Goal: Task Accomplishment & Management: Complete application form

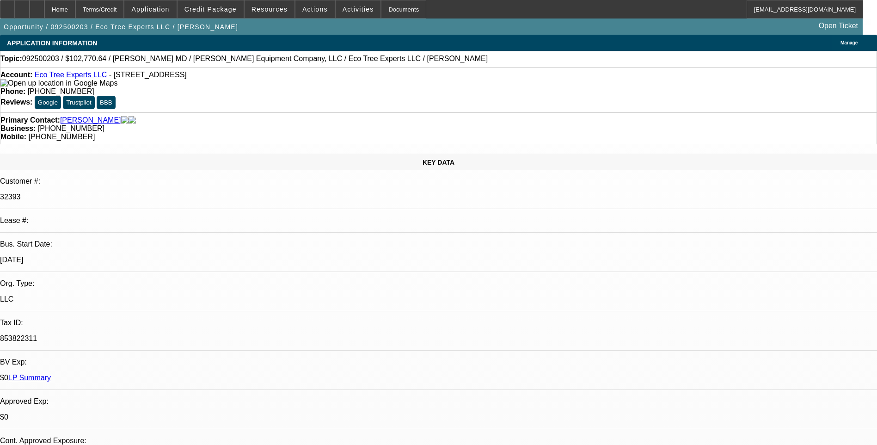
select select "0"
select select "6"
select select "0"
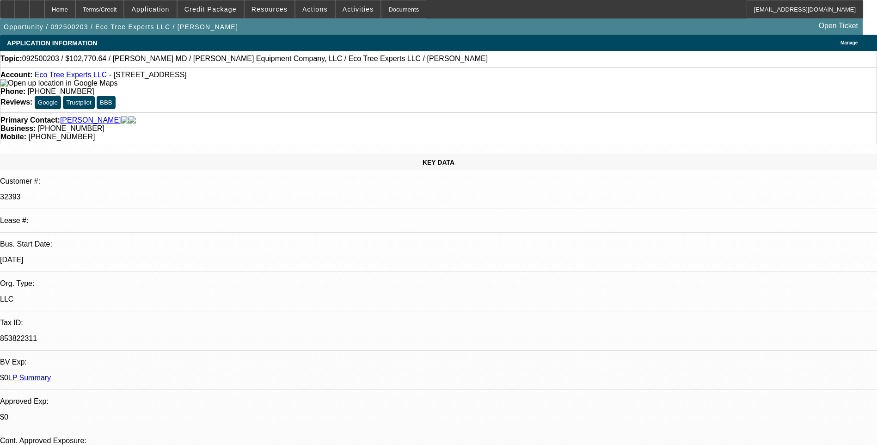
select select "0"
select select "6"
select select "0"
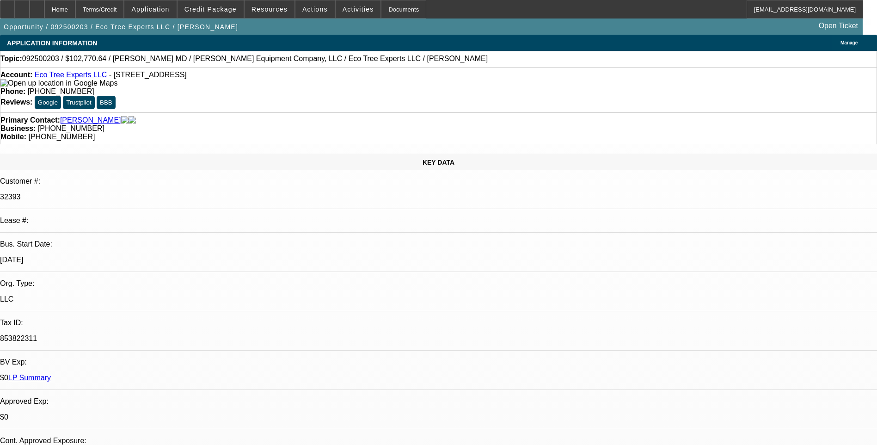
select select "0"
select select "6"
select select "0"
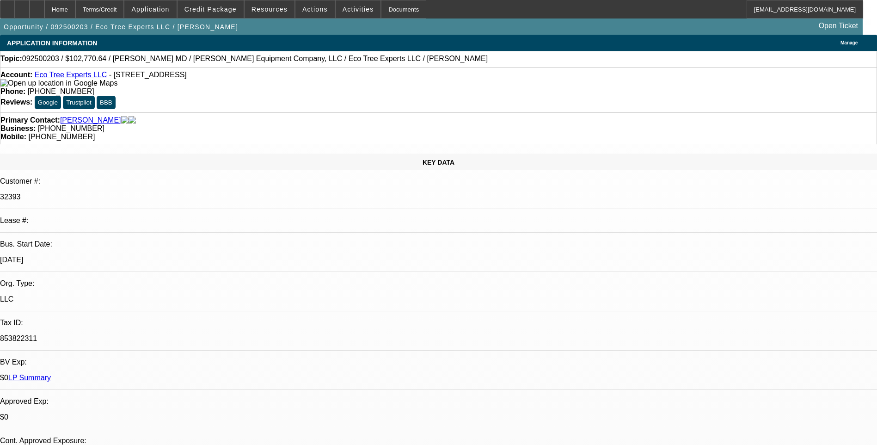
select select "6"
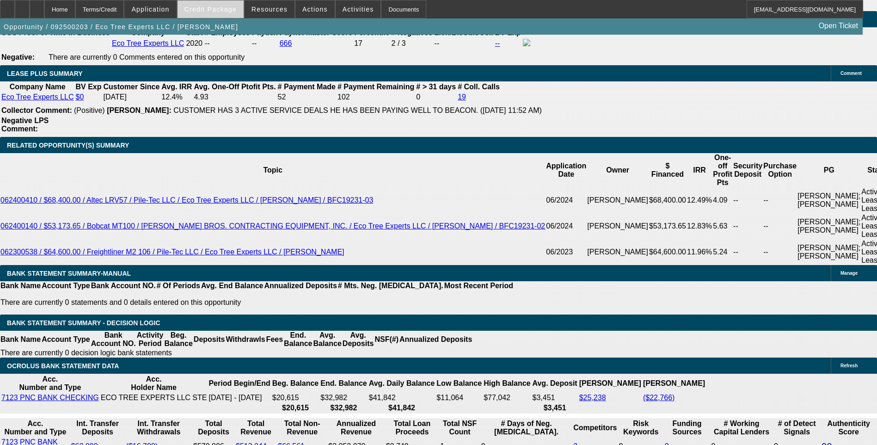
scroll to position [1568, 0]
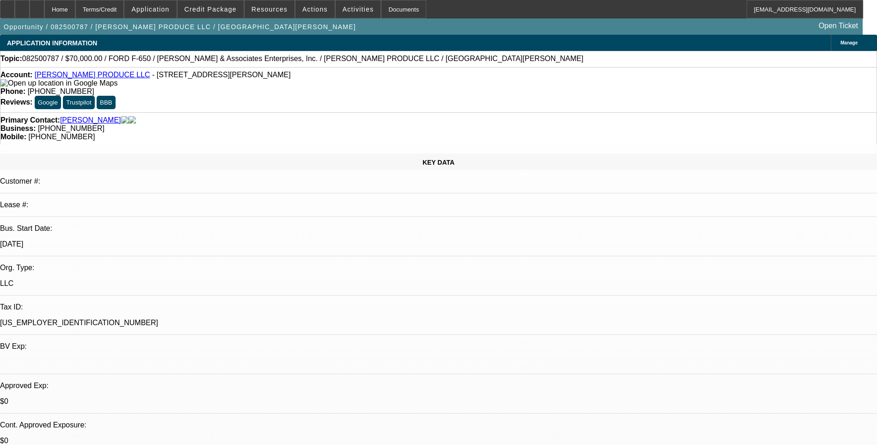
select select "0"
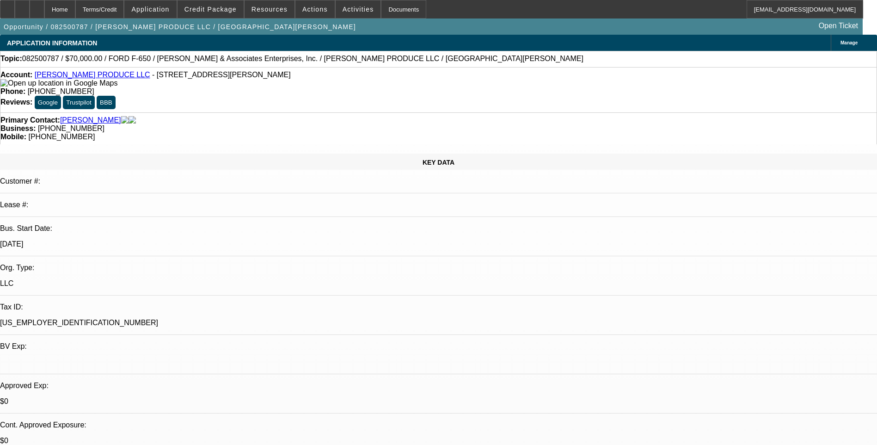
select select "0"
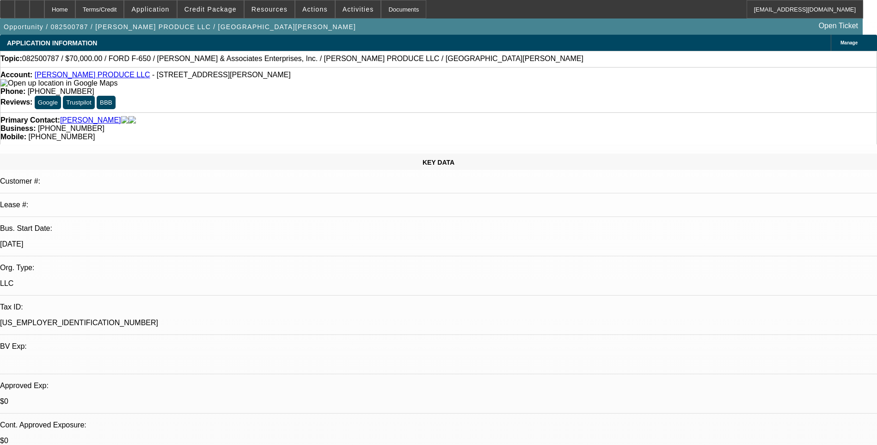
select select "0"
select select "1"
select select "6"
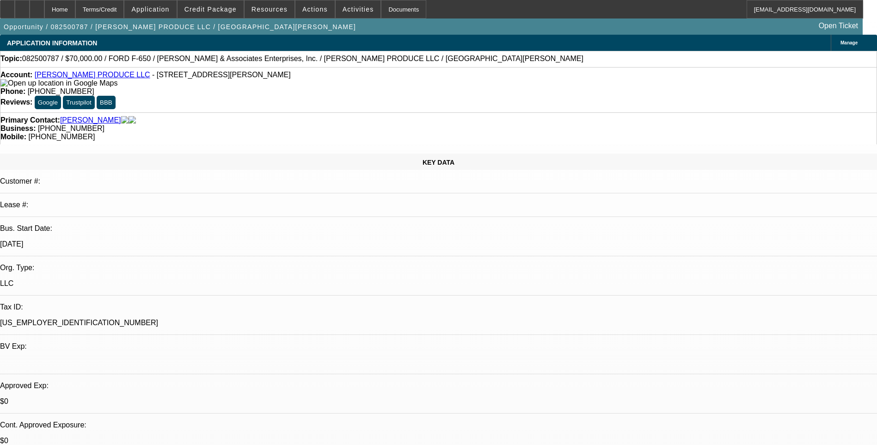
select select "1"
select select "6"
select select "1"
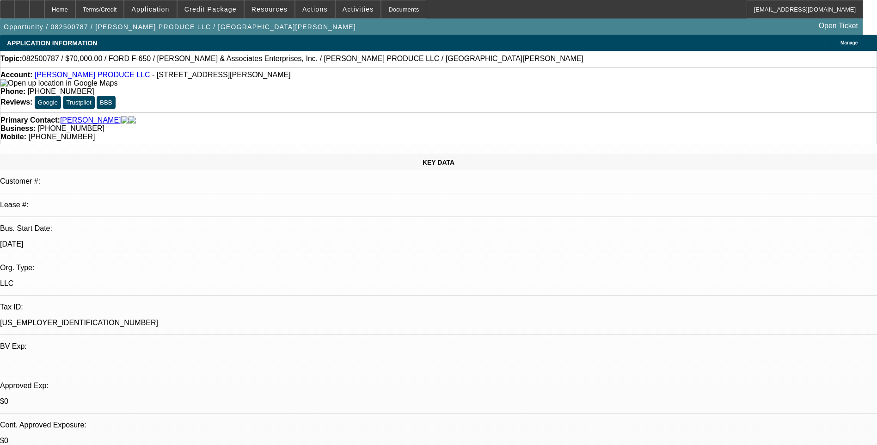
select select "6"
select select "1"
select select "6"
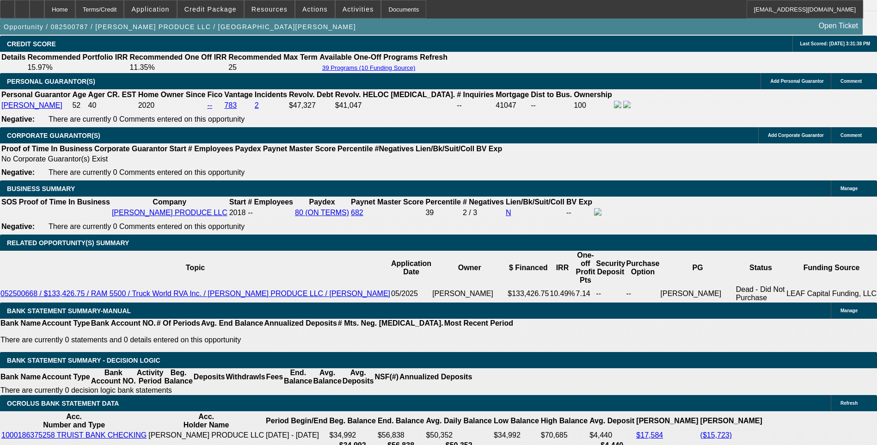
scroll to position [1386, 0]
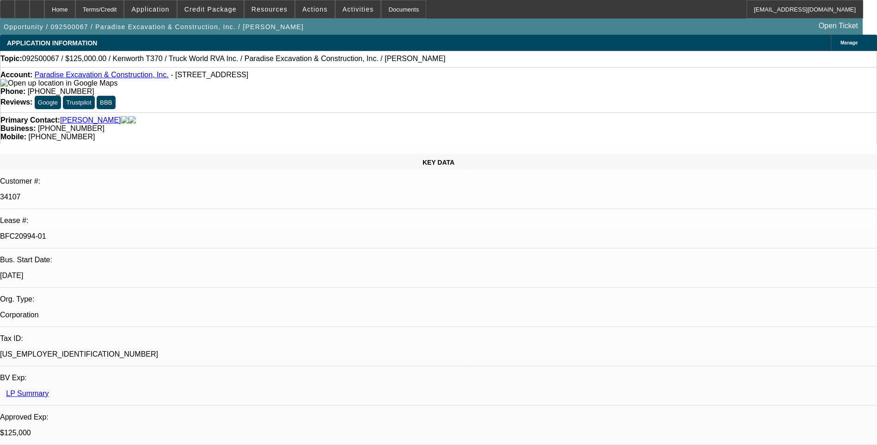
select select "0"
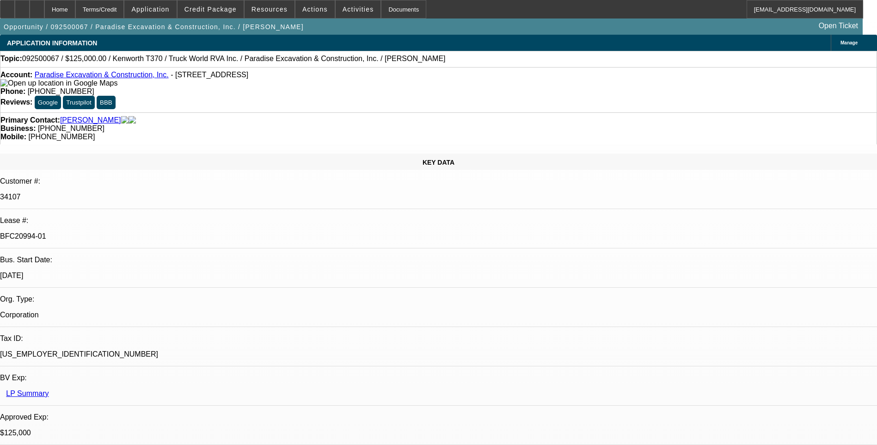
select select "0"
select select "1"
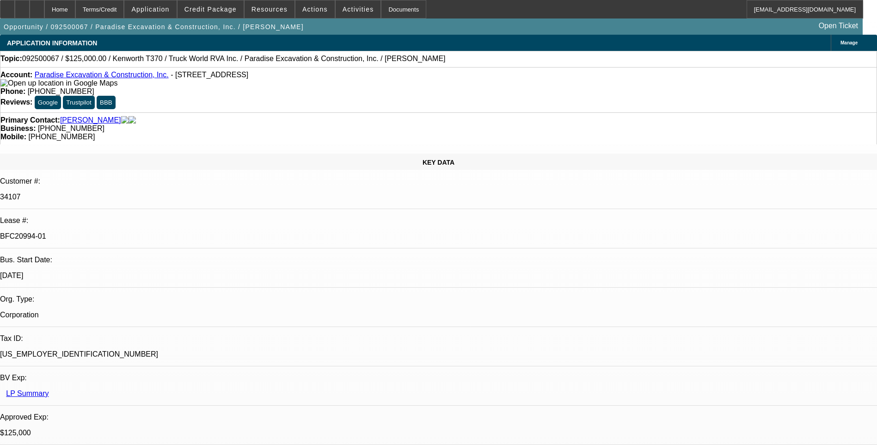
select select "1"
select select "6"
select select "1"
select select "6"
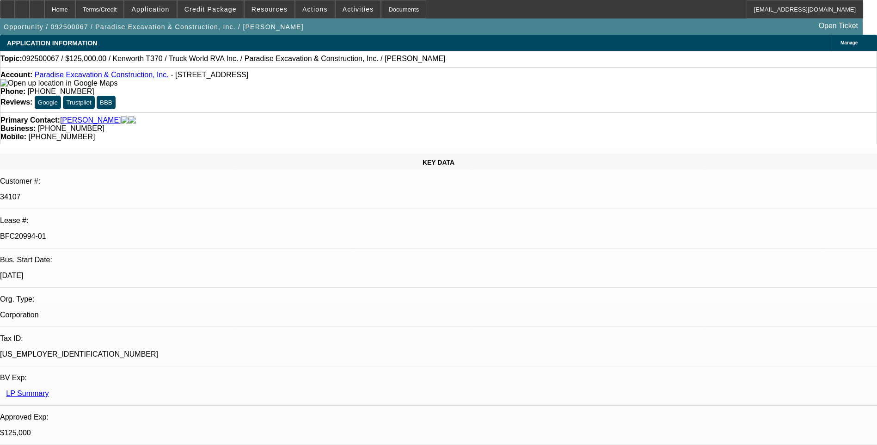
select select "1"
select select "6"
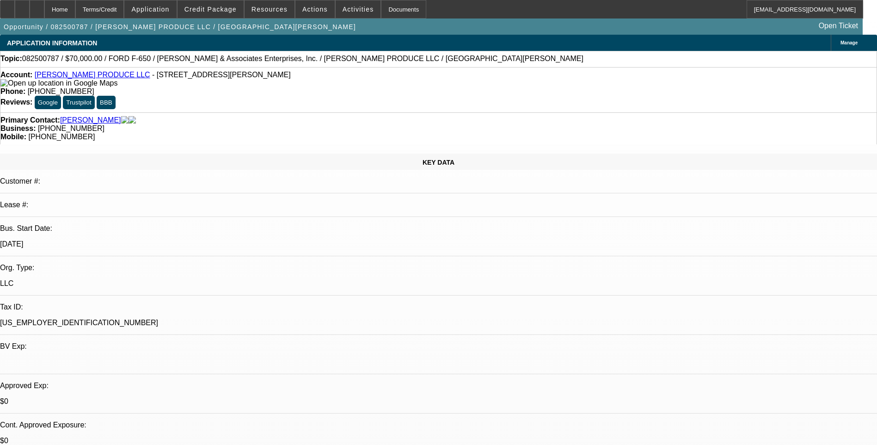
select select "0"
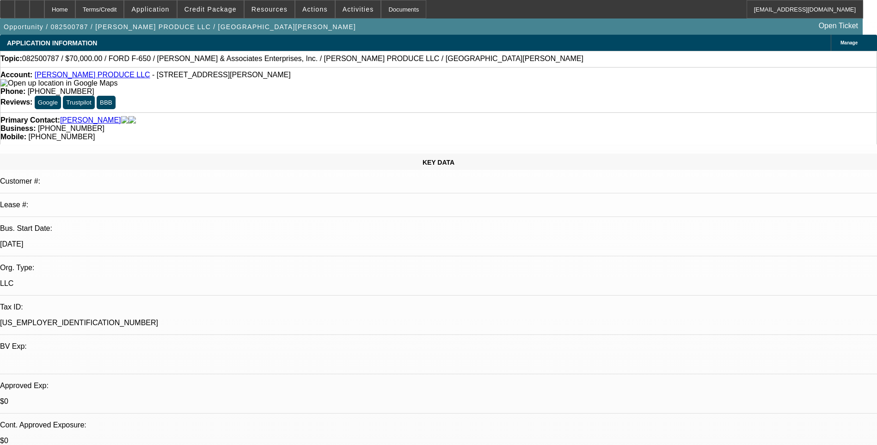
select select "0"
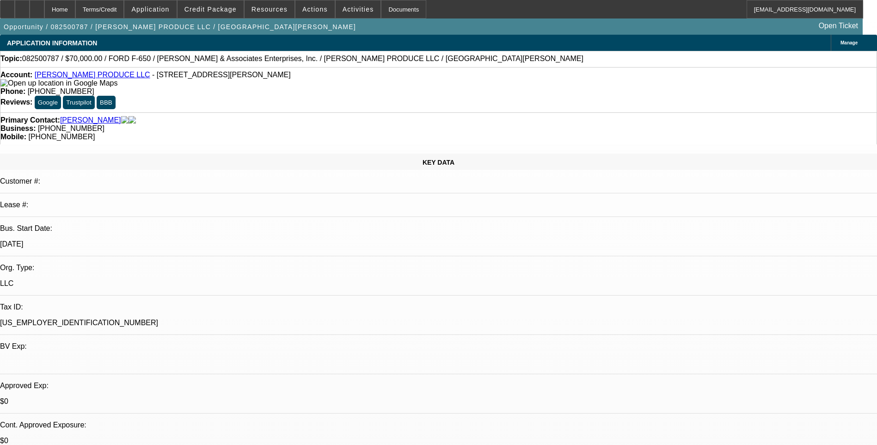
select select "0"
select select "1"
select select "6"
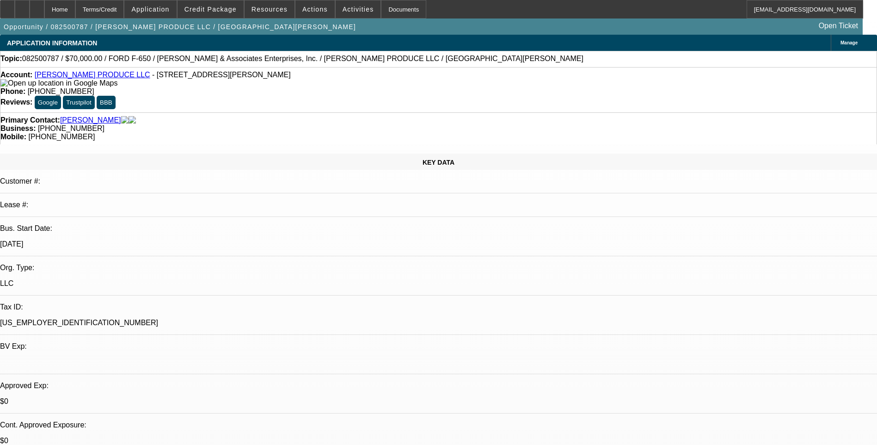
select select "1"
select select "6"
select select "1"
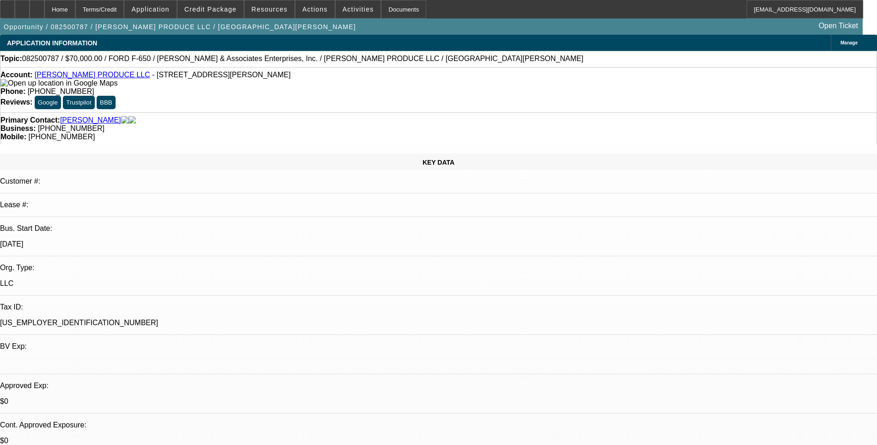
select select "6"
select select "1"
select select "6"
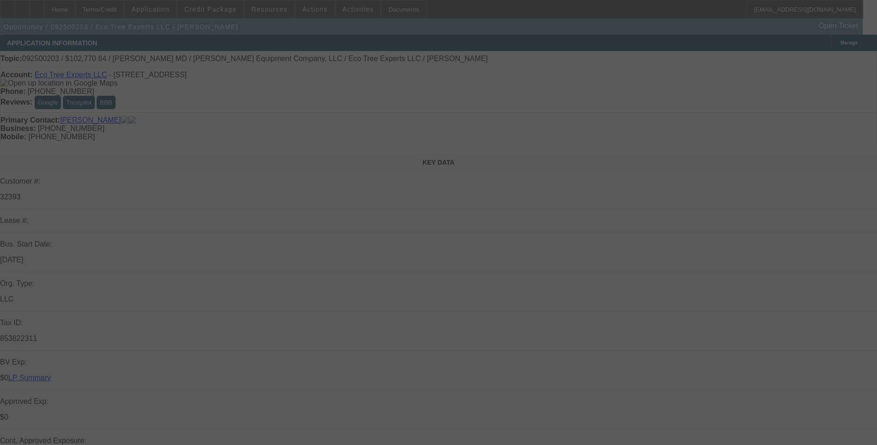
select select "0"
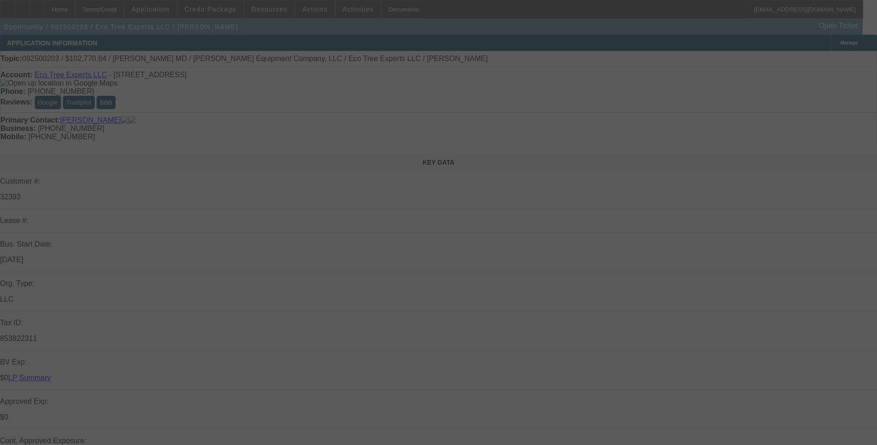
select select "0"
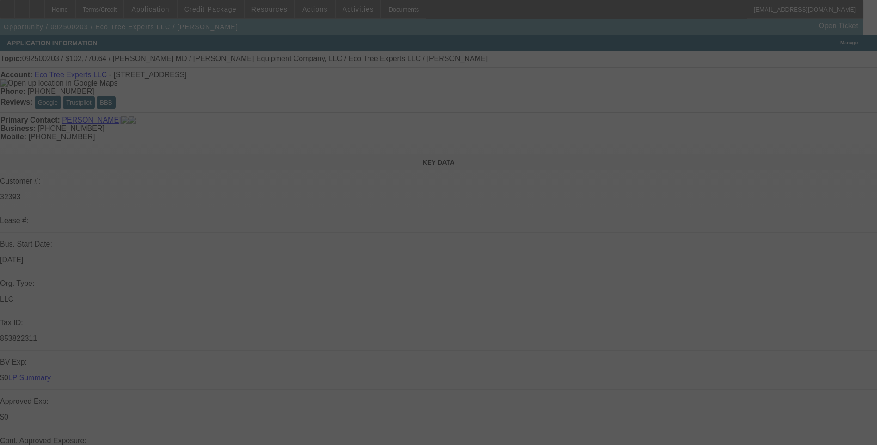
select select "0"
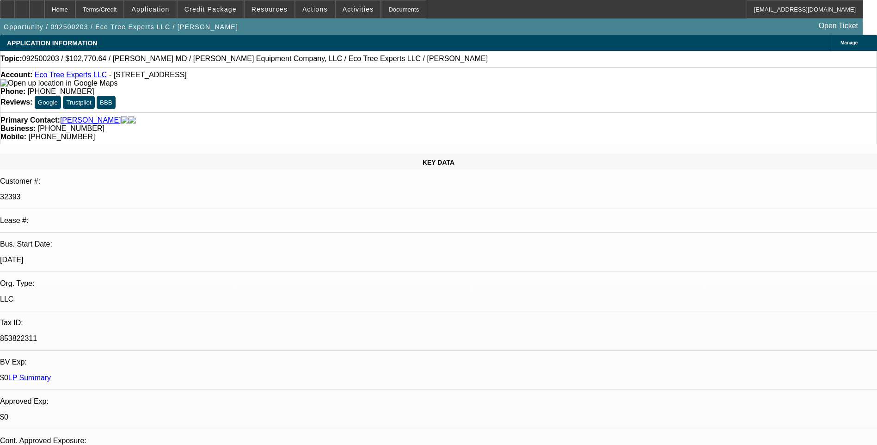
select select "1"
select select "6"
select select "1"
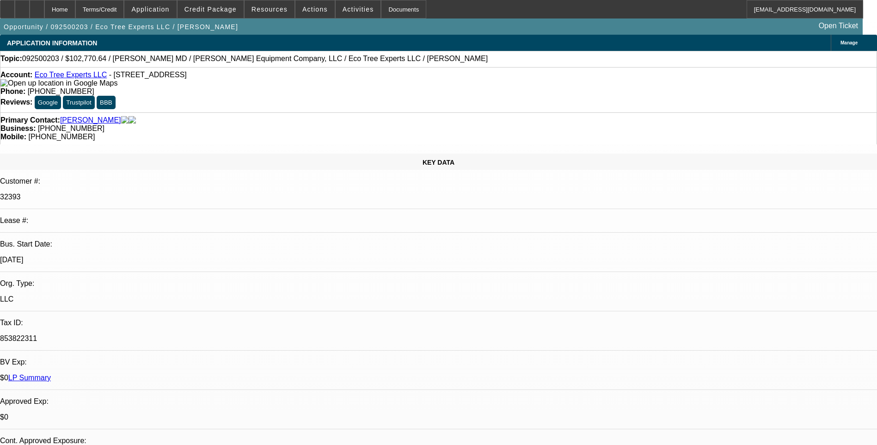
select select "6"
select select "1"
select select "6"
select select "1"
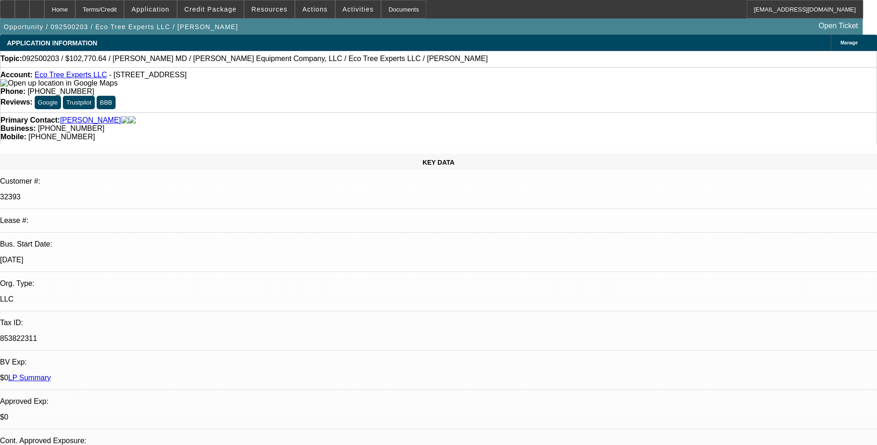
select select "1"
select select "6"
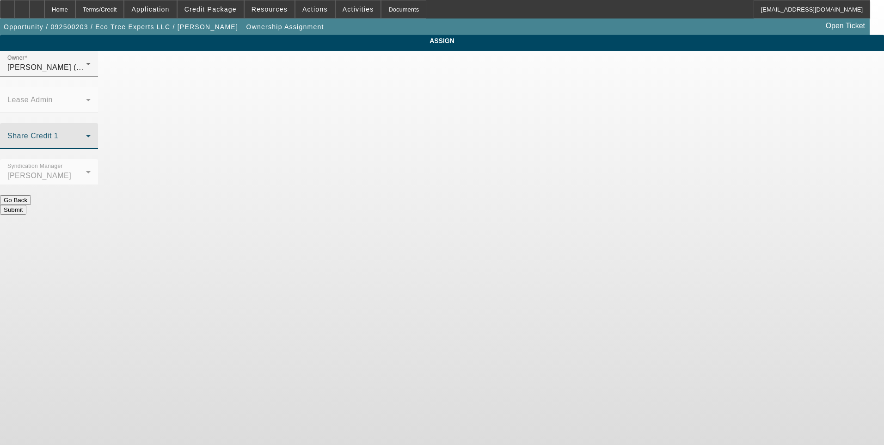
click at [86, 134] on span at bounding box center [46, 139] width 79 height 11
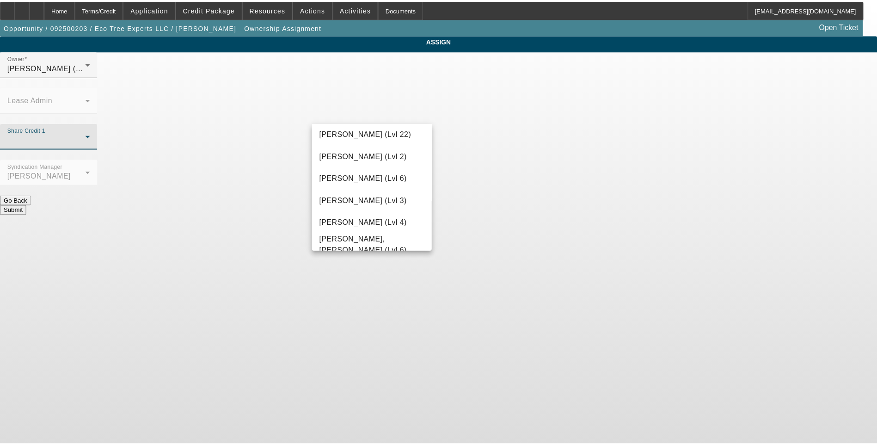
scroll to position [1234, 0]
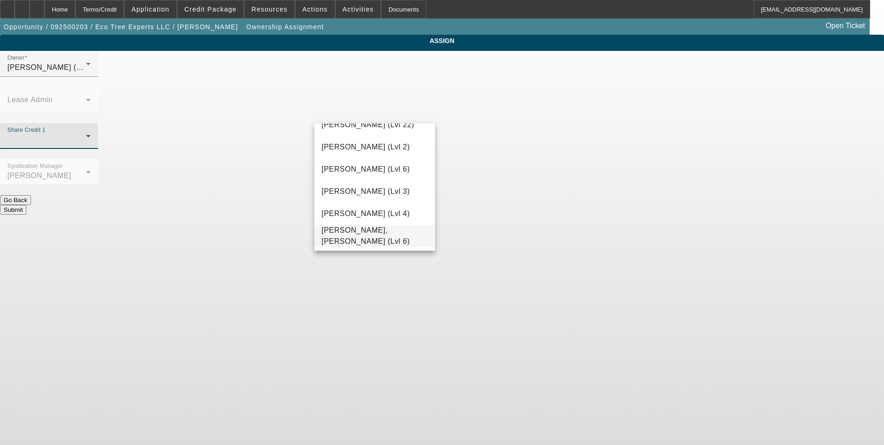
click at [373, 241] on mat-option "[PERSON_NAME], [PERSON_NAME] (Lvl 6)" at bounding box center [374, 236] width 121 height 22
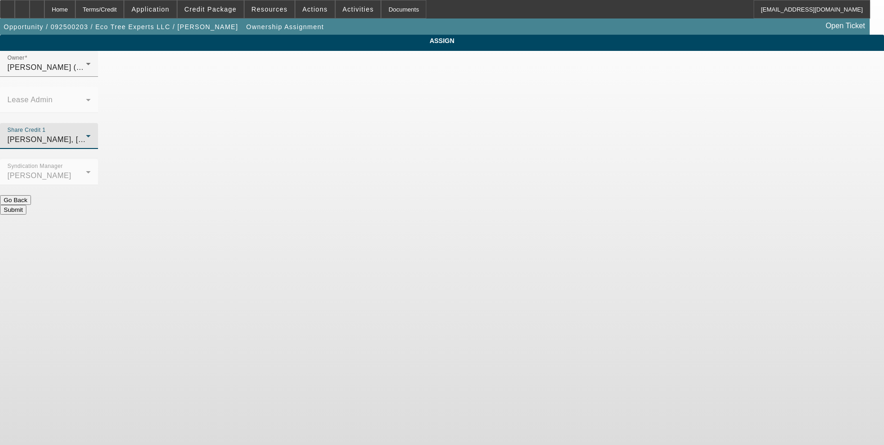
click at [26, 205] on button "Submit" at bounding box center [13, 210] width 26 height 10
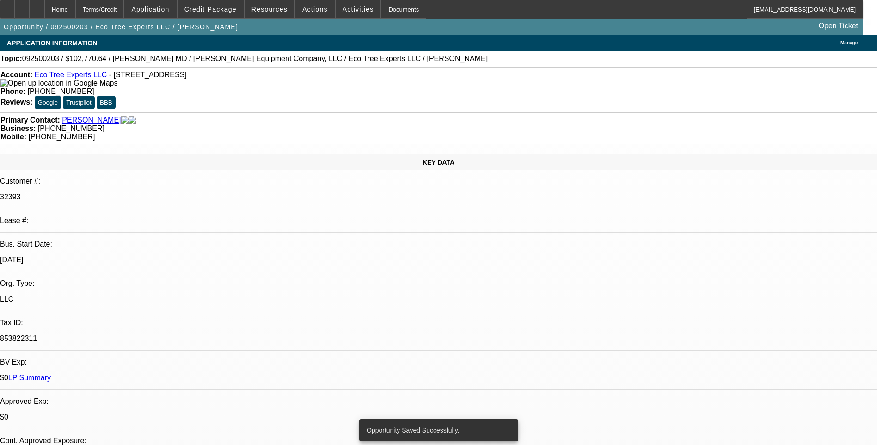
select select "0"
select select "6"
select select "0"
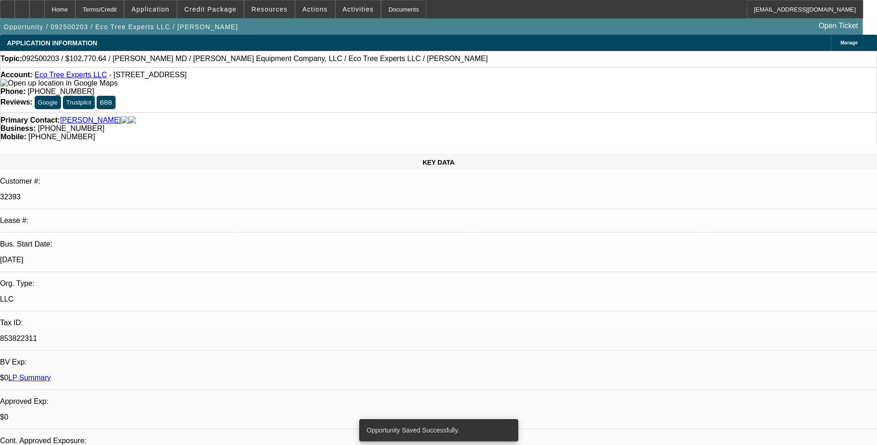
select select "0"
select select "6"
select select "0"
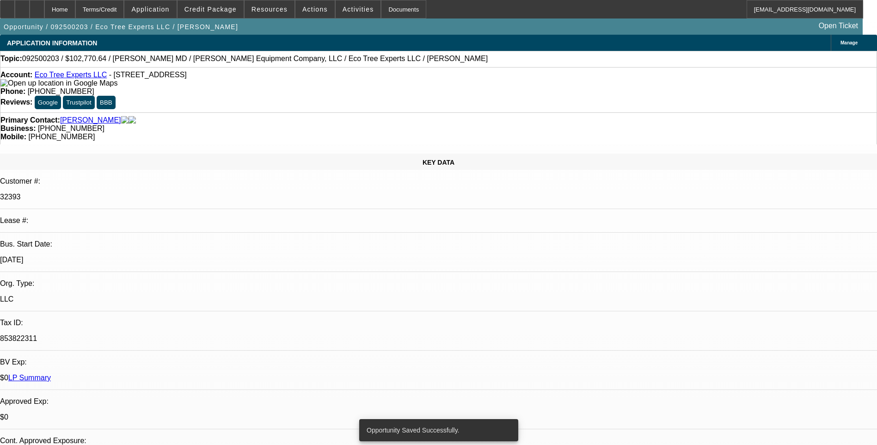
select select "0"
select select "6"
select select "0"
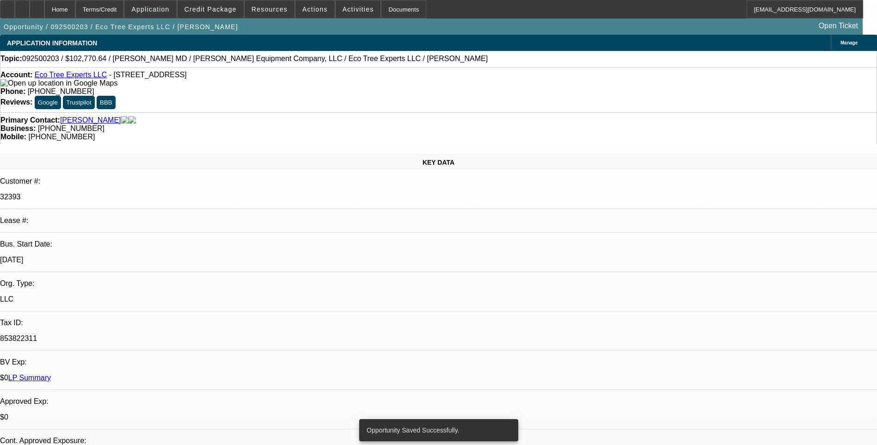
select select "6"
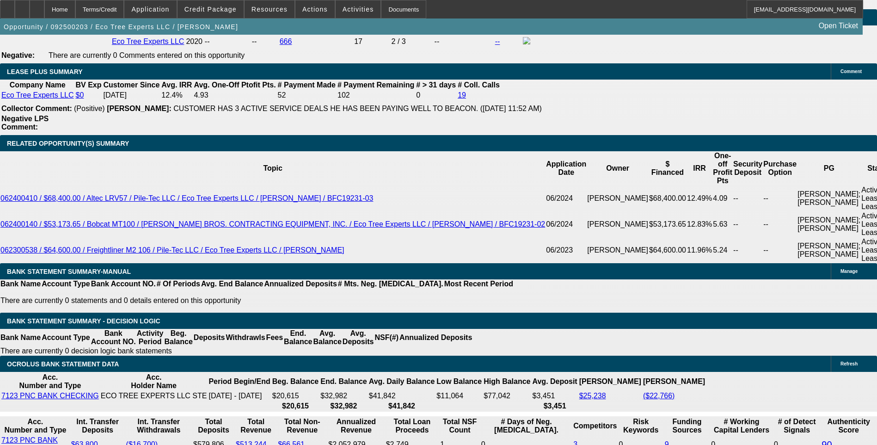
scroll to position [1571, 0]
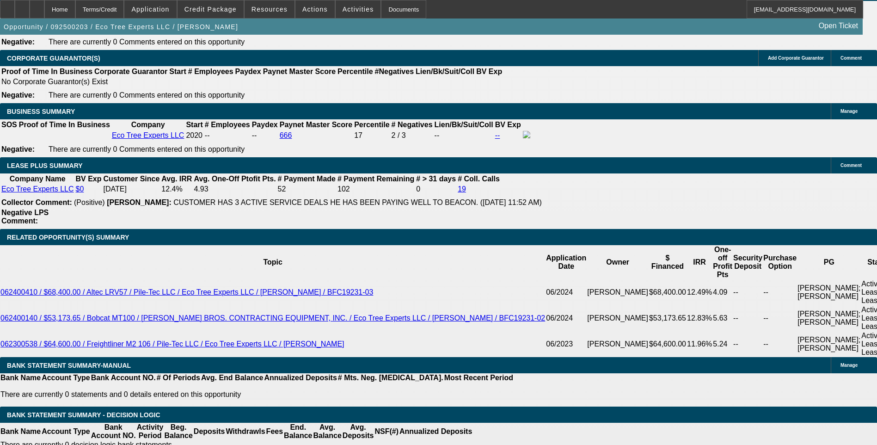
scroll to position [1525, 0]
